Goal: Find specific page/section: Find specific page/section

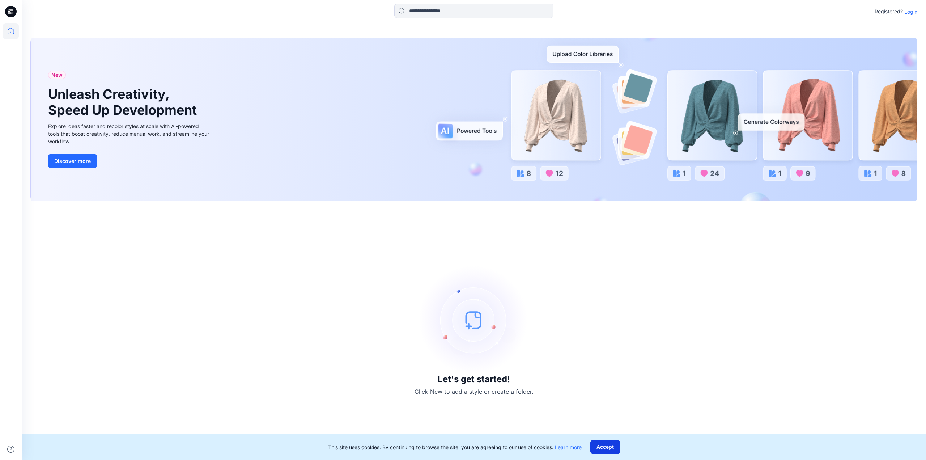
click at [603, 445] on button "Accept" at bounding box center [605, 447] width 30 height 14
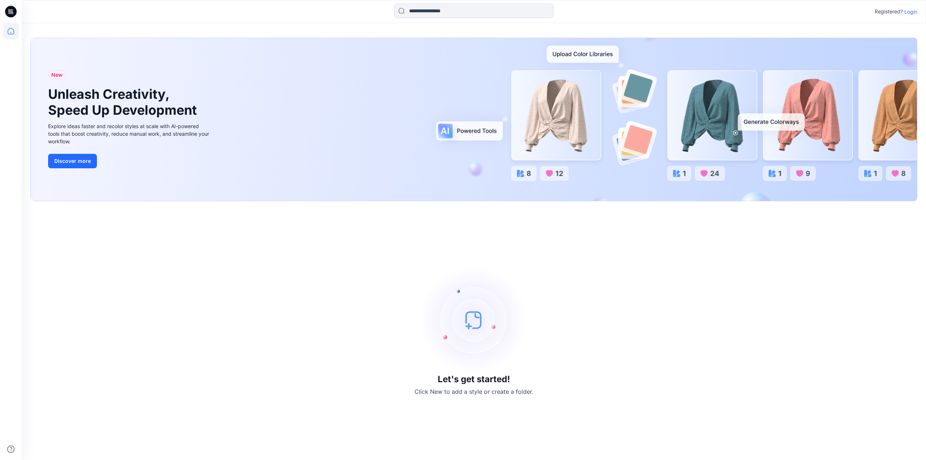
click at [912, 10] on p "Login" at bounding box center [910, 12] width 13 height 8
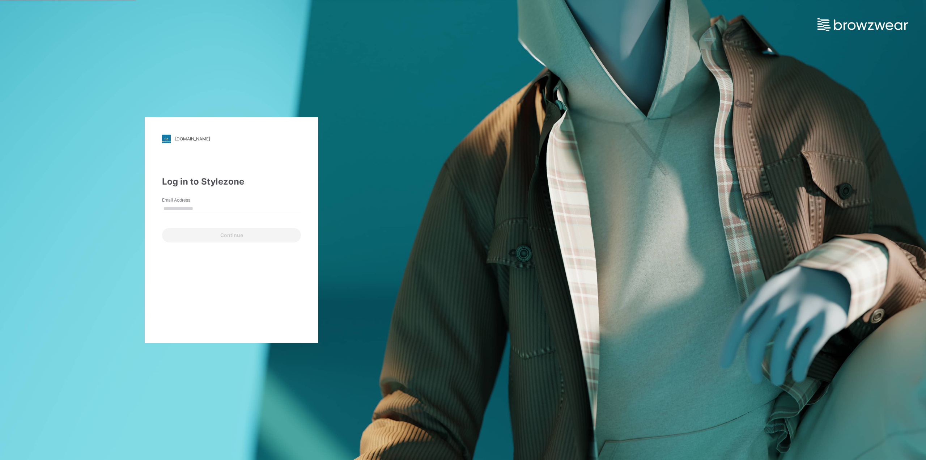
click at [200, 207] on input "Email Address" at bounding box center [231, 208] width 139 height 11
type input "**********"
click at [226, 235] on button "Continue" at bounding box center [231, 235] width 139 height 14
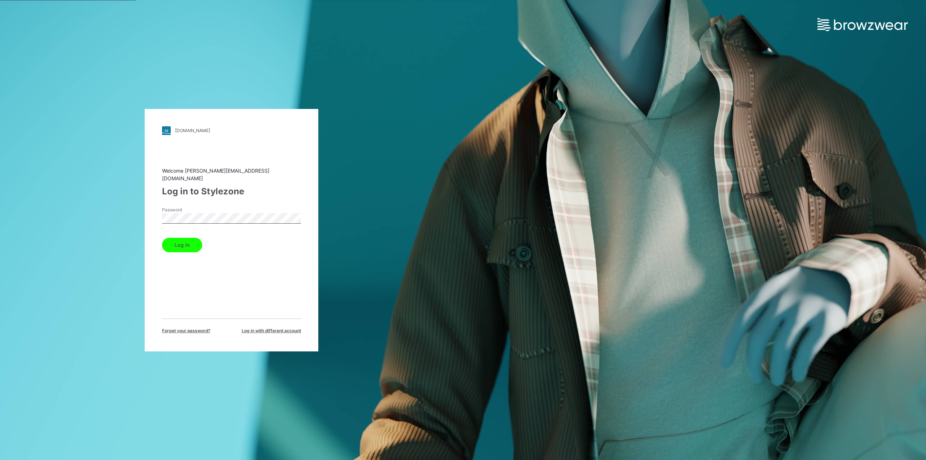
click at [187, 242] on button "Log in" at bounding box center [182, 245] width 40 height 14
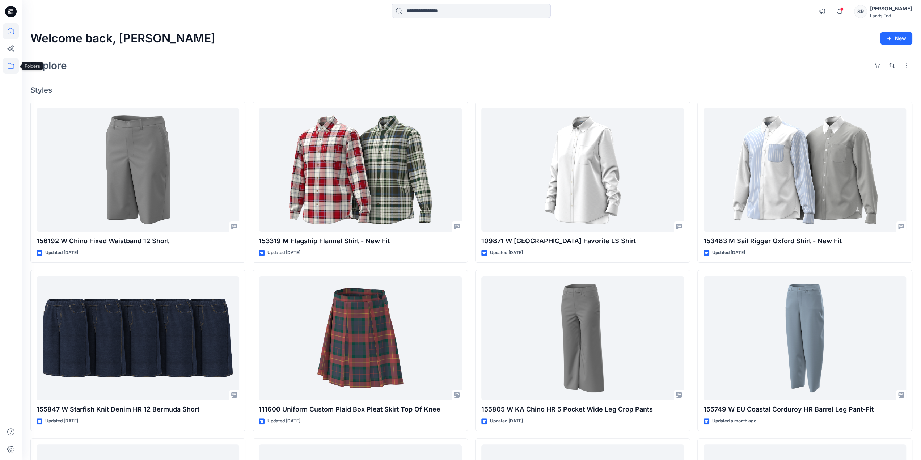
click at [8, 66] on icon at bounding box center [11, 66] width 7 height 6
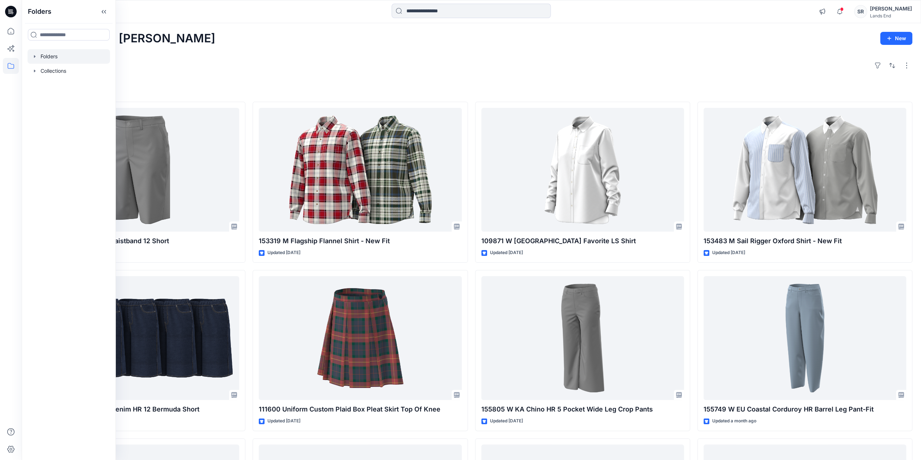
click at [35, 57] on icon "button" at bounding box center [35, 57] width 6 height 6
click at [42, 71] on icon "button" at bounding box center [41, 70] width 1 height 3
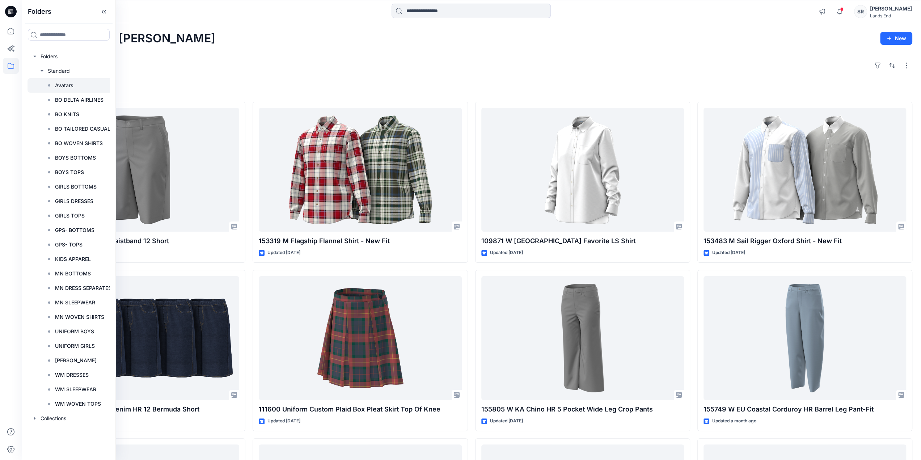
click at [67, 84] on p "Avatars" at bounding box center [64, 85] width 18 height 9
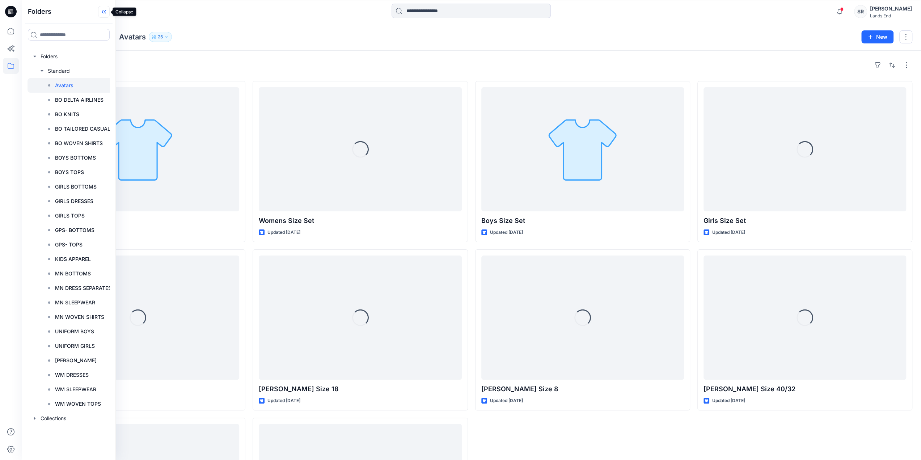
click at [104, 13] on icon at bounding box center [104, 12] width 12 height 12
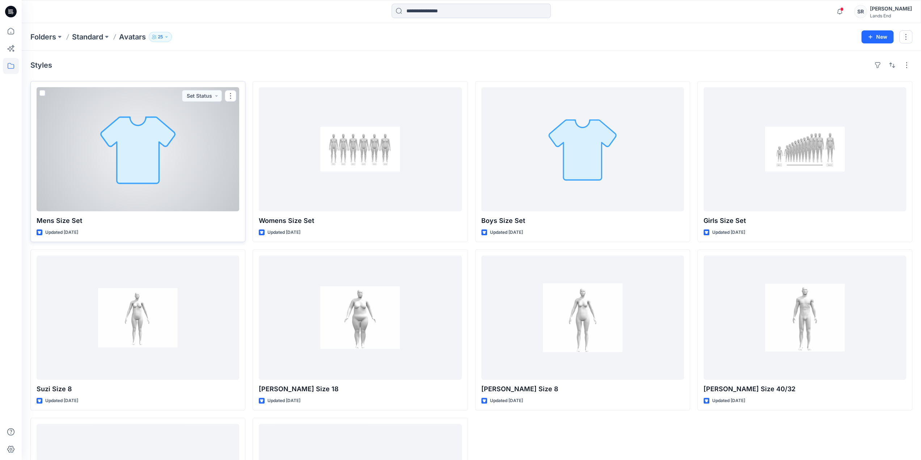
click at [159, 144] on div at bounding box center [138, 149] width 203 height 124
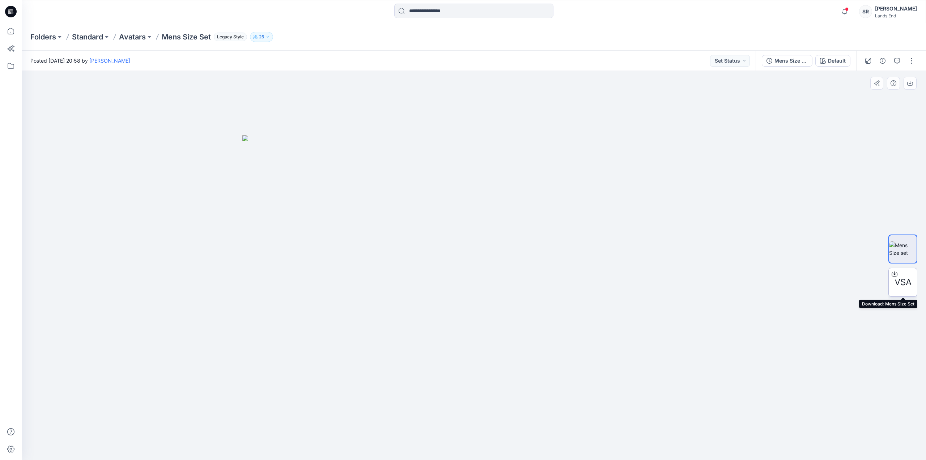
click at [895, 275] on icon at bounding box center [895, 274] width 6 height 6
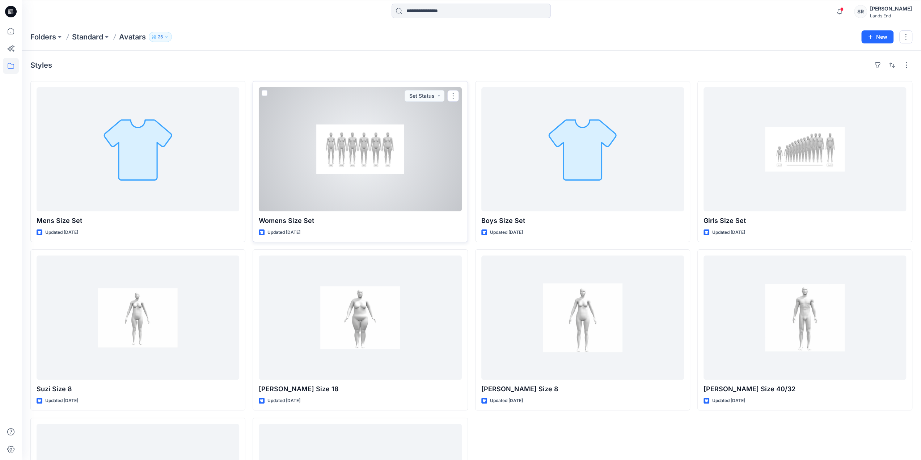
click at [387, 170] on div at bounding box center [360, 149] width 203 height 124
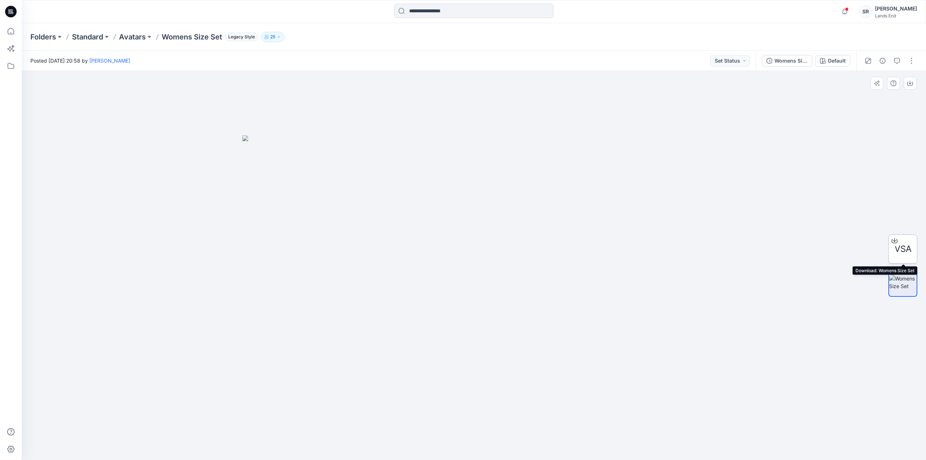
click at [894, 240] on icon at bounding box center [894, 240] width 3 height 4
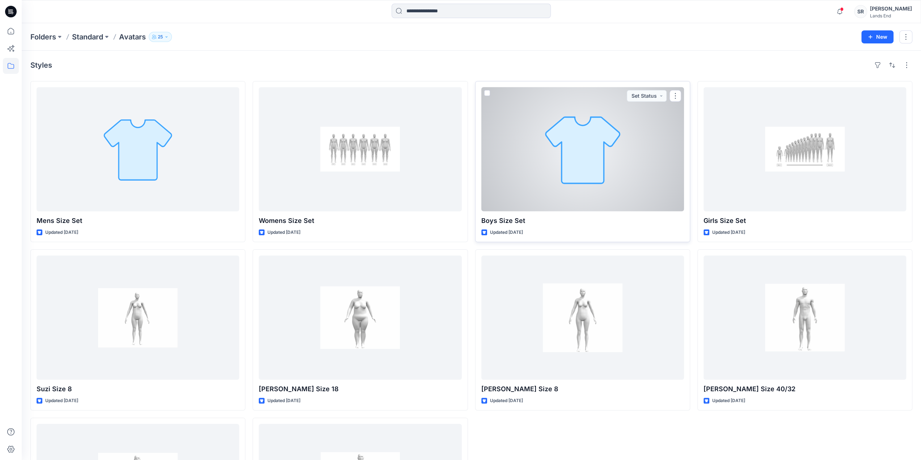
click at [614, 148] on div at bounding box center [582, 149] width 203 height 124
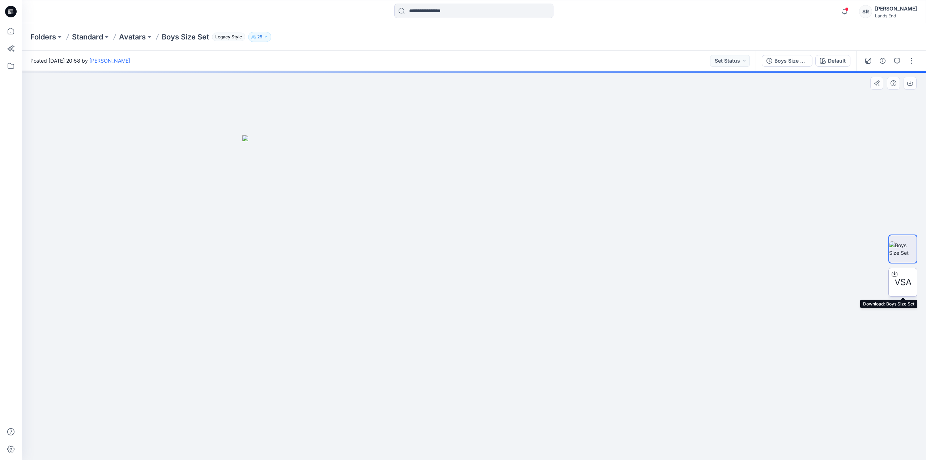
click at [895, 274] on icon at bounding box center [894, 273] width 3 height 4
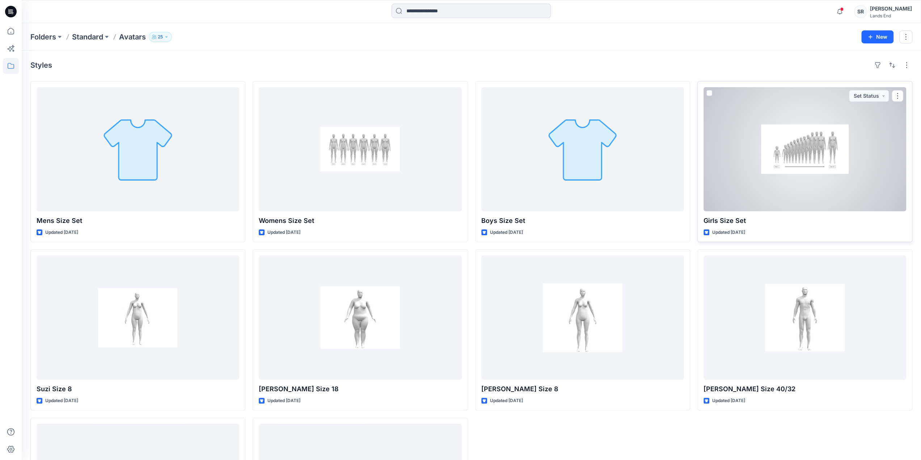
click at [802, 183] on div at bounding box center [804, 149] width 203 height 124
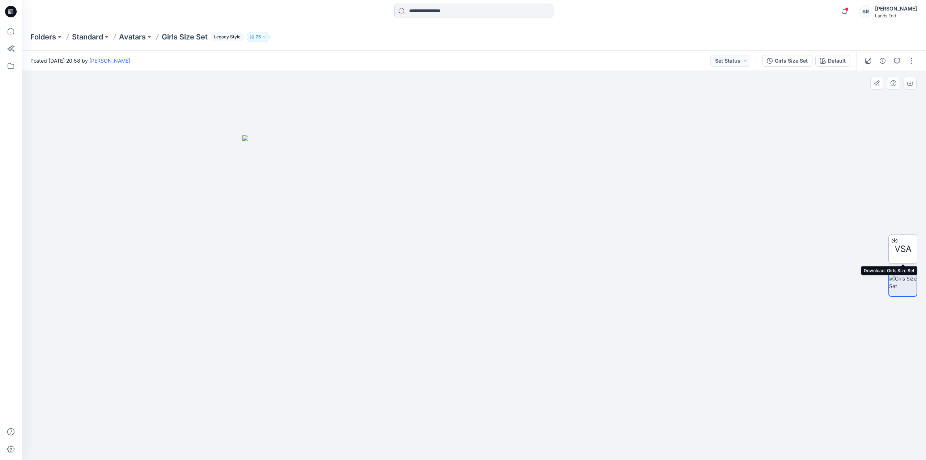
click at [895, 240] on icon at bounding box center [895, 241] width 6 height 6
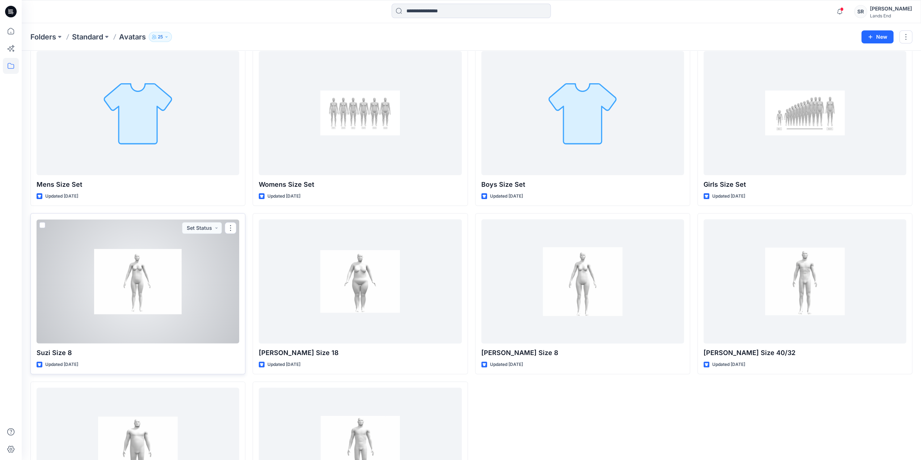
scroll to position [72, 0]
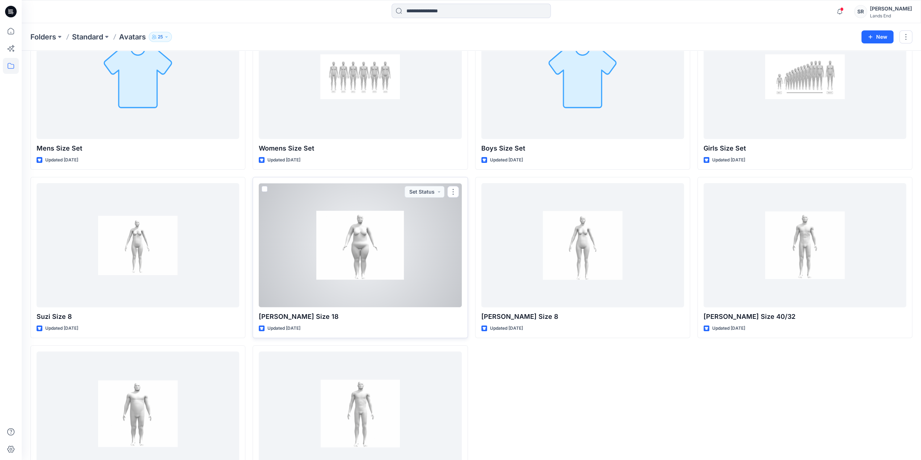
click at [401, 249] on div at bounding box center [360, 245] width 203 height 124
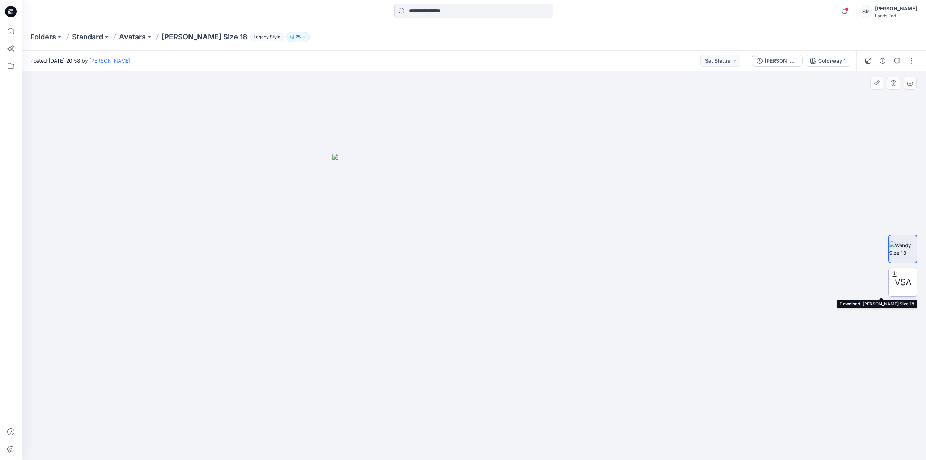
click at [895, 273] on icon at bounding box center [895, 274] width 6 height 6
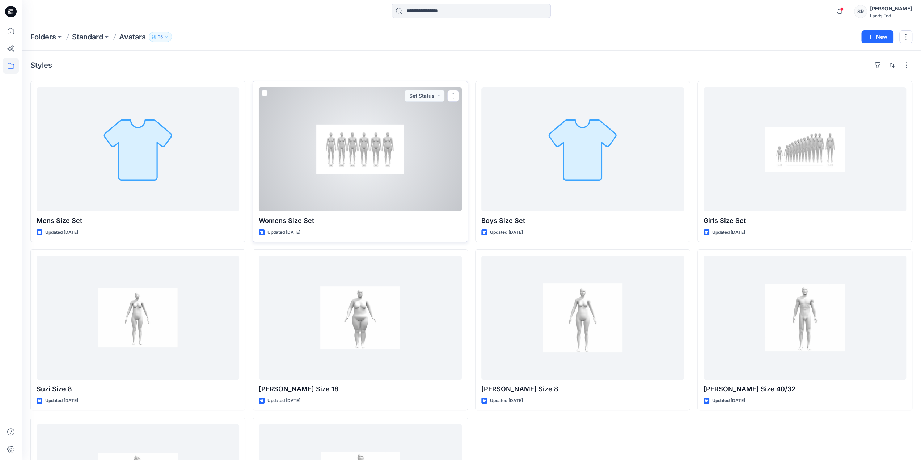
click at [377, 162] on div at bounding box center [360, 149] width 203 height 124
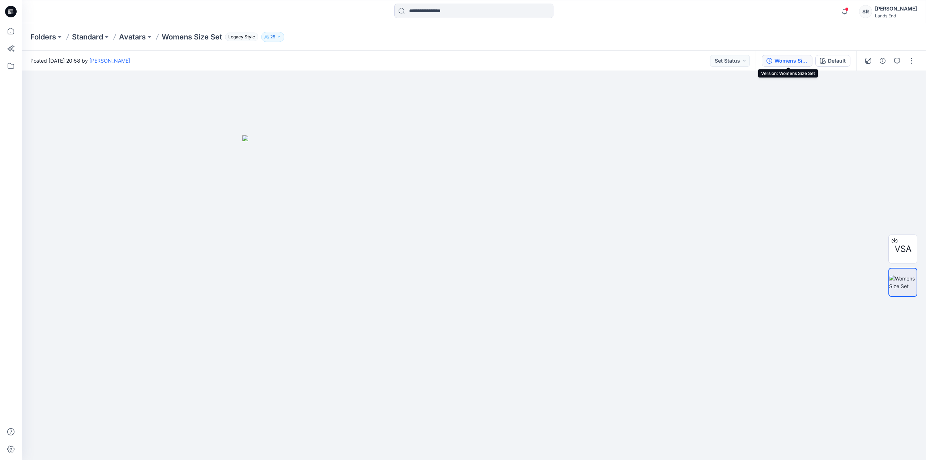
click at [788, 63] on div "Womens Size Set" at bounding box center [791, 61] width 33 height 8
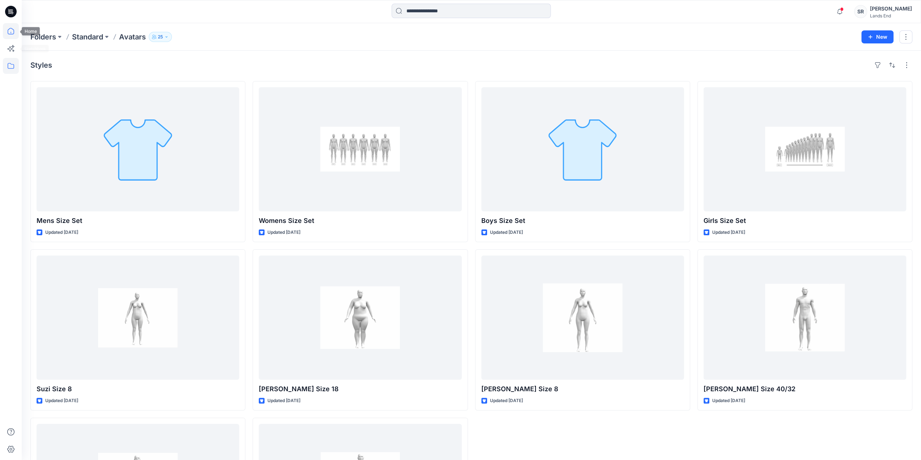
click at [13, 31] on icon at bounding box center [11, 31] width 16 height 16
